Goal: Task Accomplishment & Management: Use online tool/utility

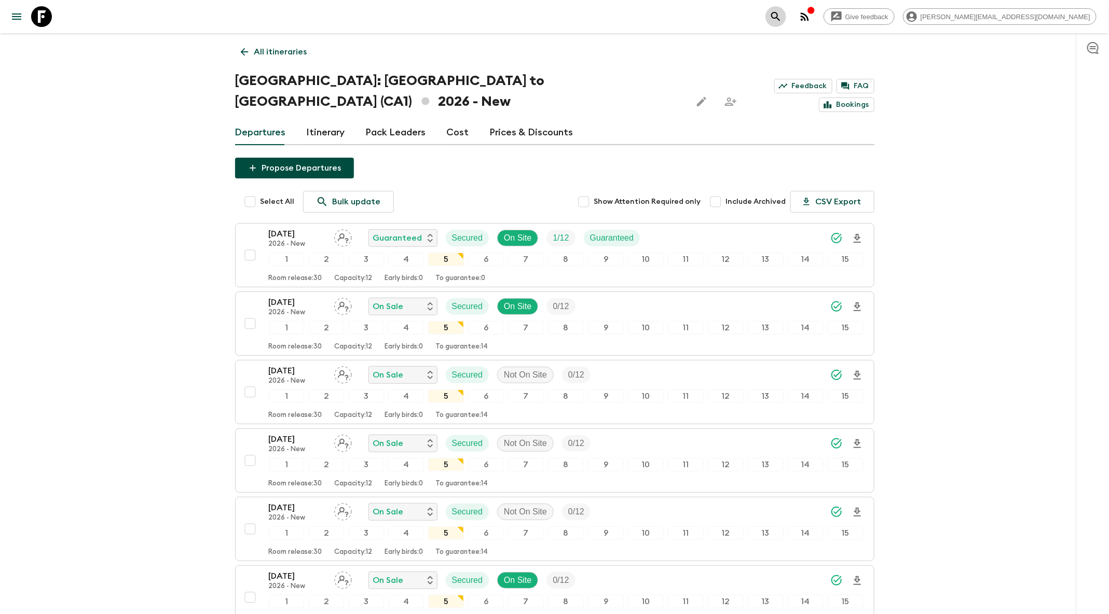
click at [786, 16] on button "search adventures" at bounding box center [775, 16] width 21 height 21
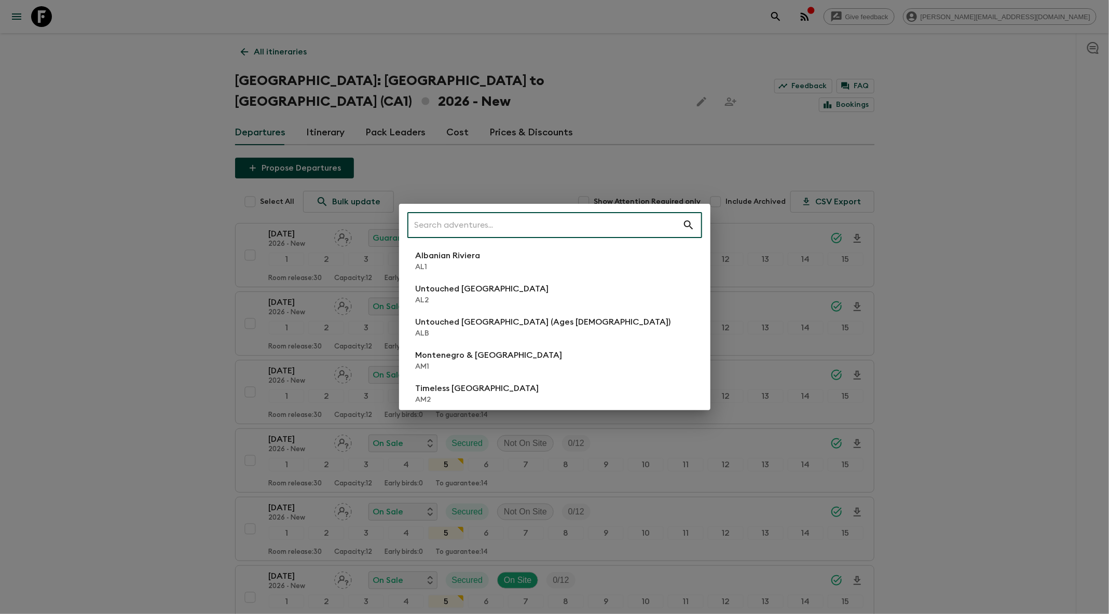
click at [594, 233] on input "text" at bounding box center [544, 225] width 275 height 29
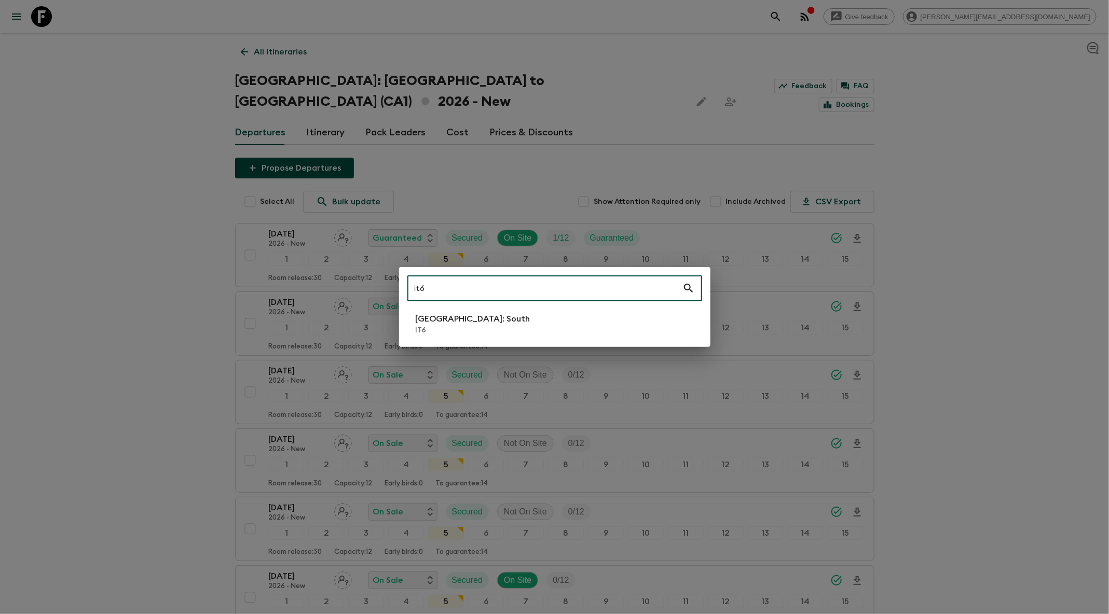
type input "it6"
click at [526, 328] on li "[GEOGRAPHIC_DATA]: South IT6" at bounding box center [554, 324] width 295 height 29
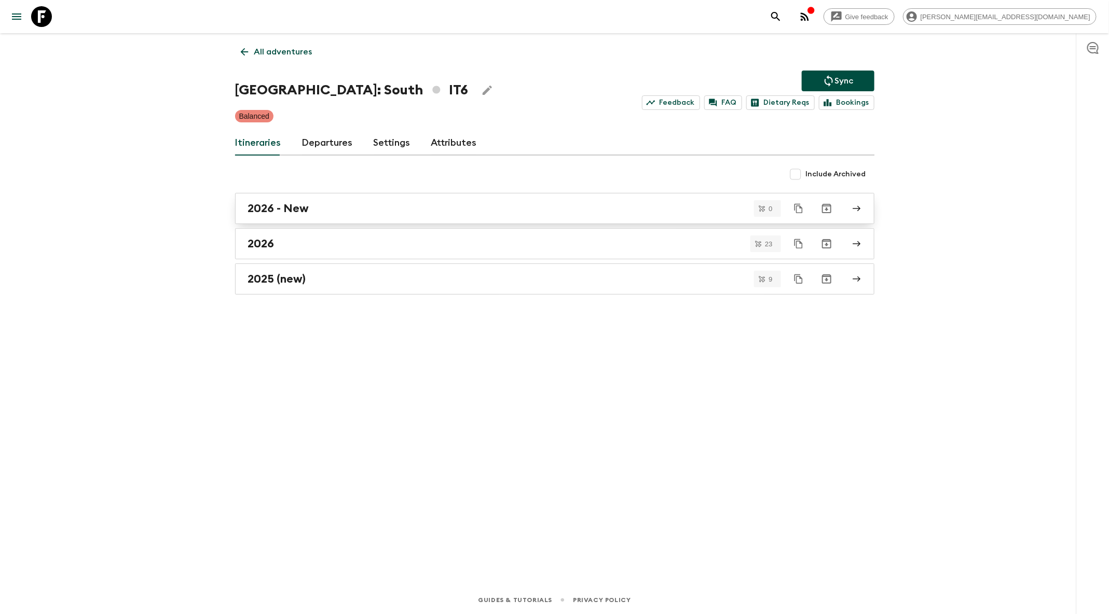
click at [504, 209] on div "2026 - New" at bounding box center [544, 208] width 593 height 13
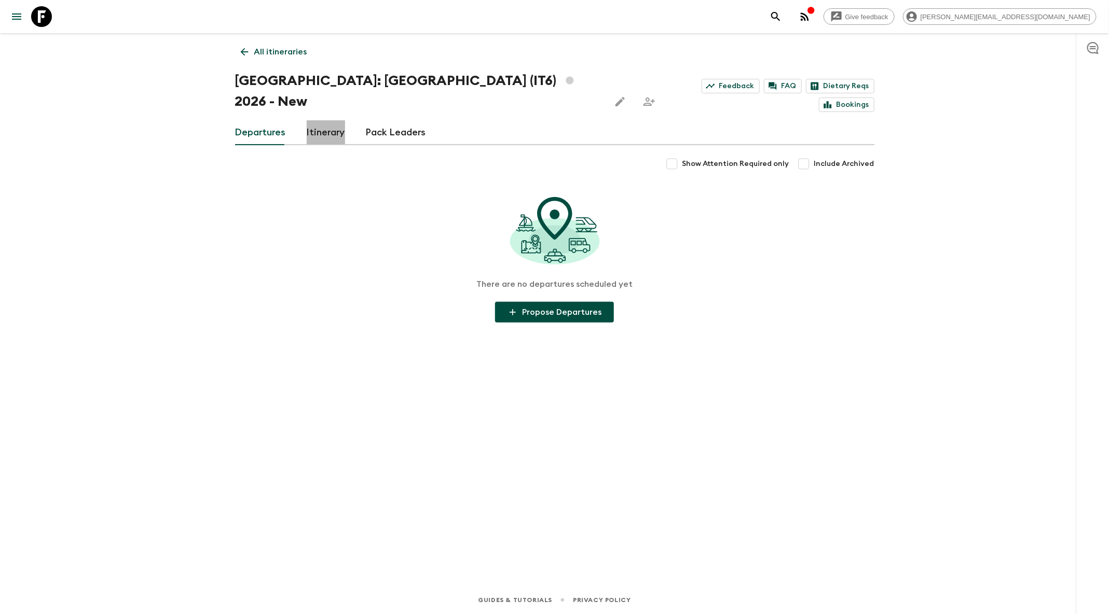
click at [339, 120] on link "Itinerary" at bounding box center [326, 132] width 38 height 25
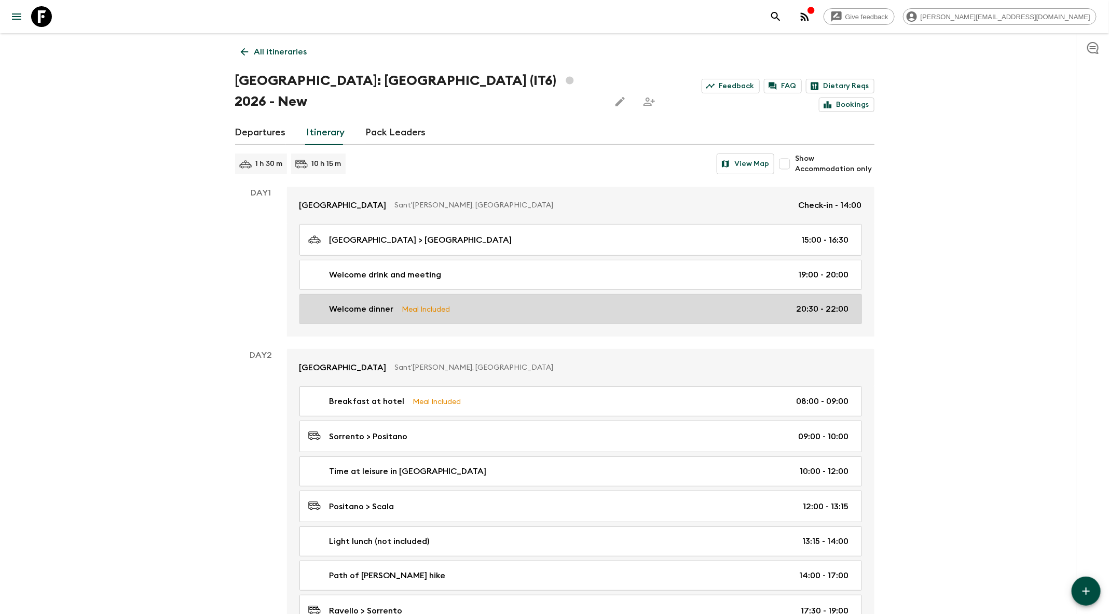
click at [497, 303] on div "Welcome dinner Meal Included 20:30 - 22:00" at bounding box center [578, 309] width 541 height 12
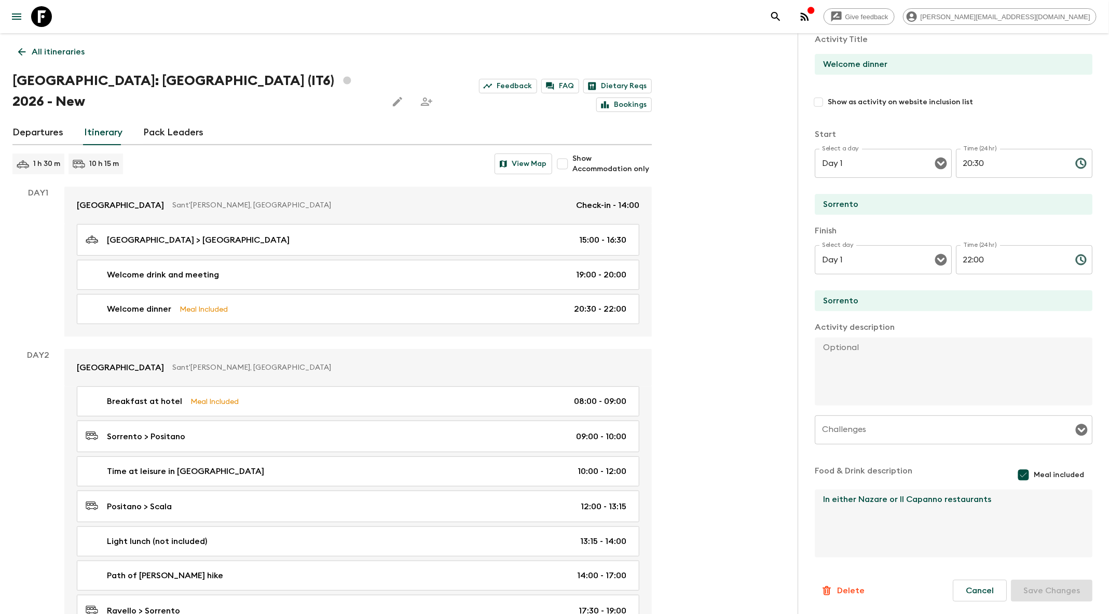
scroll to position [79, 0]
drag, startPoint x: 1009, startPoint y: 504, endPoint x: 815, endPoint y: 503, distance: 194.0
click at [815, 503] on textarea "In either Nazare or Il Capanno restaurants" at bounding box center [948, 524] width 269 height 68
type textarea "Ill Ruttino"
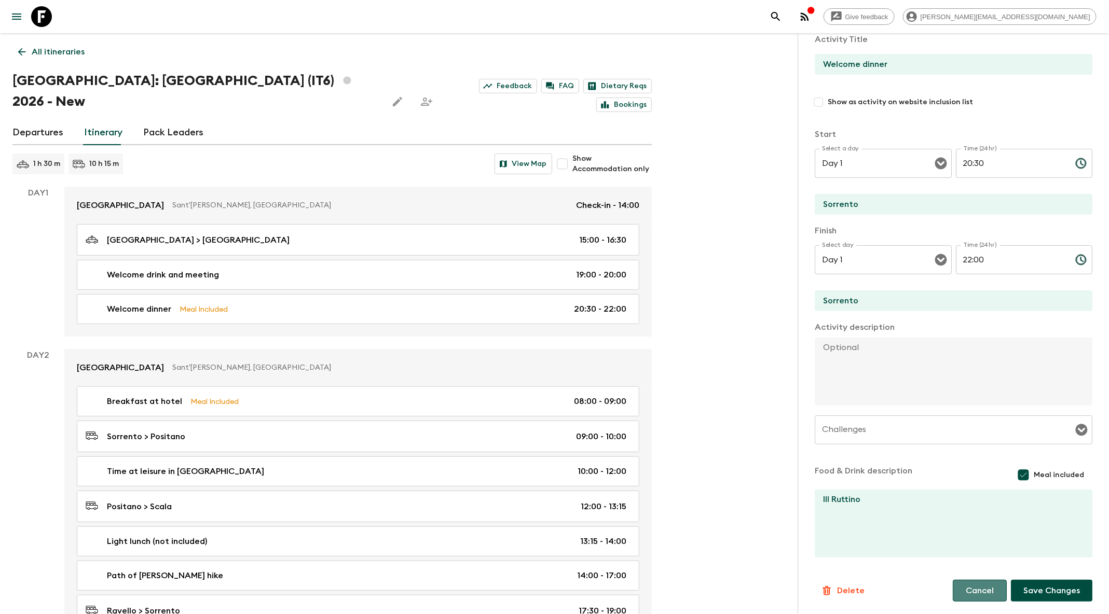
click at [969, 593] on button "Cancel" at bounding box center [979, 591] width 54 height 22
